Goal: Information Seeking & Learning: Learn about a topic

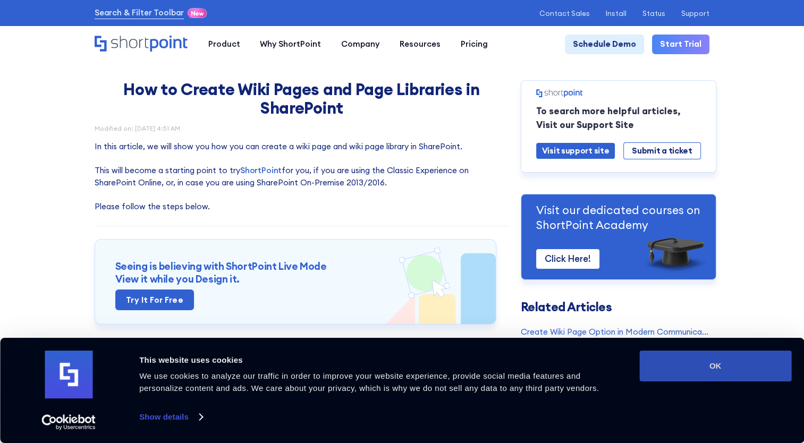
click at [685, 358] on button "OK" at bounding box center [716, 366] width 152 height 31
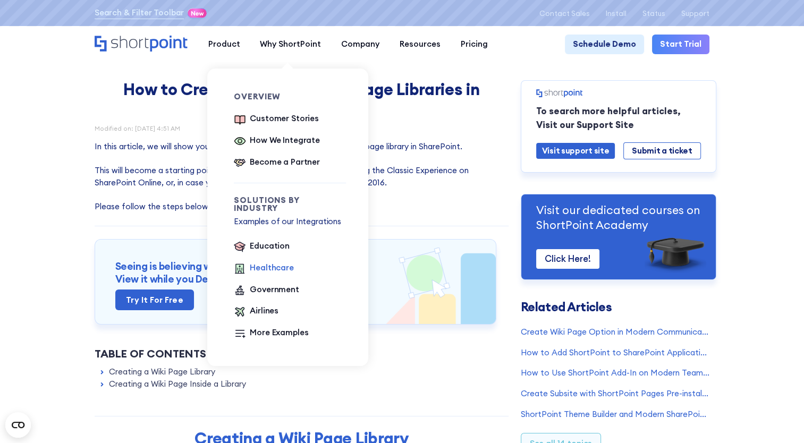
click at [251, 263] on div "Healthcare" at bounding box center [272, 268] width 44 height 12
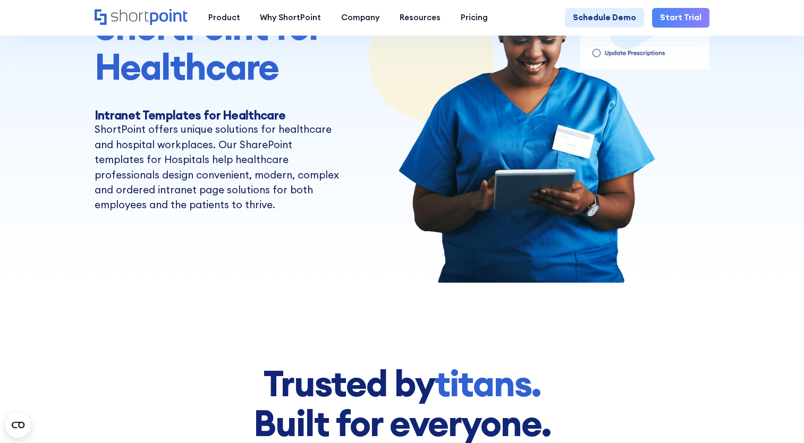
scroll to position [213, 0]
